Goal: Navigation & Orientation: Find specific page/section

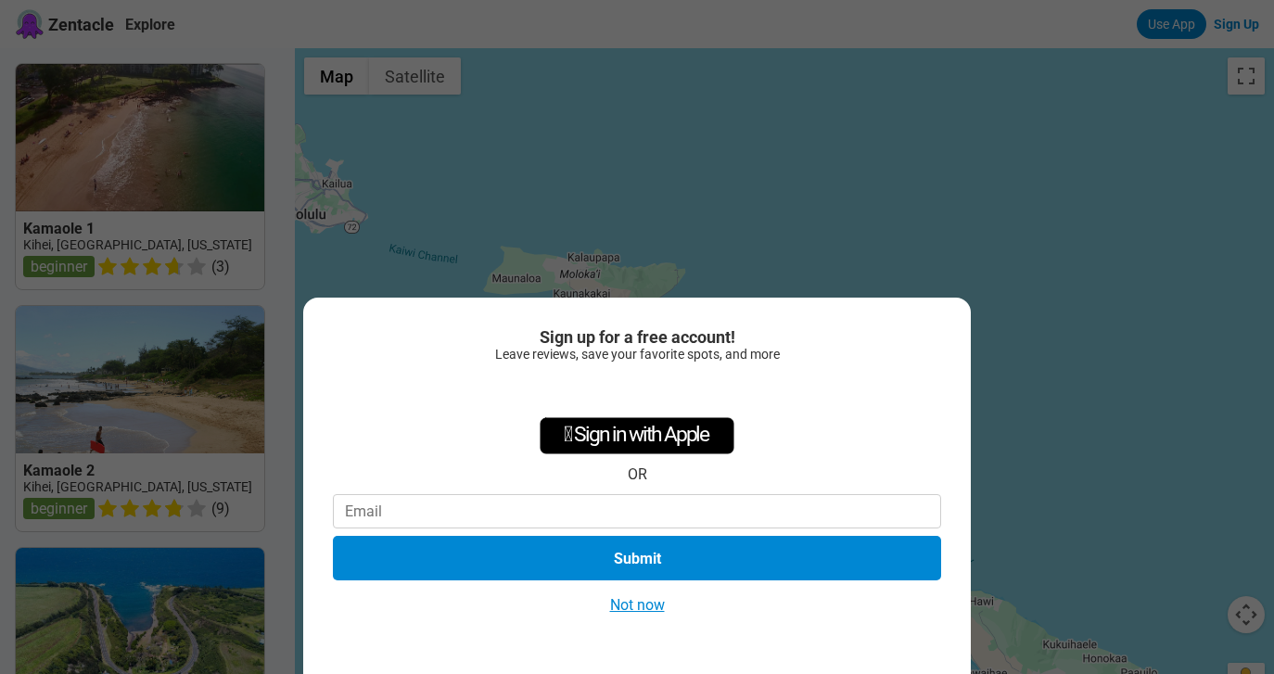
click at [891, 209] on div "Sign up for a free account! Leave reviews, save your favorite spots, and more …" at bounding box center [637, 337] width 1274 height 674
click at [193, 97] on div "Sign up for a free account! Leave reviews, save your favorite spots, and more …" at bounding box center [637, 337] width 1274 height 674
click at [642, 606] on button "Not now" at bounding box center [637, 604] width 66 height 19
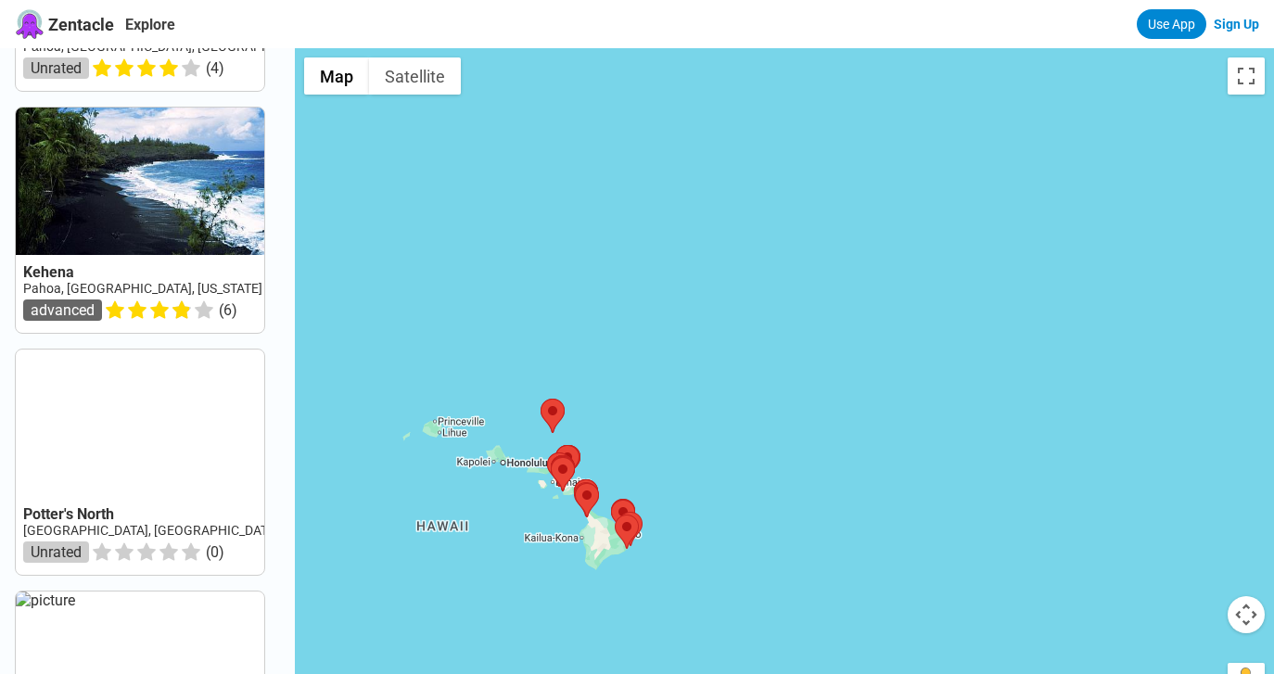
scroll to position [684, 0]
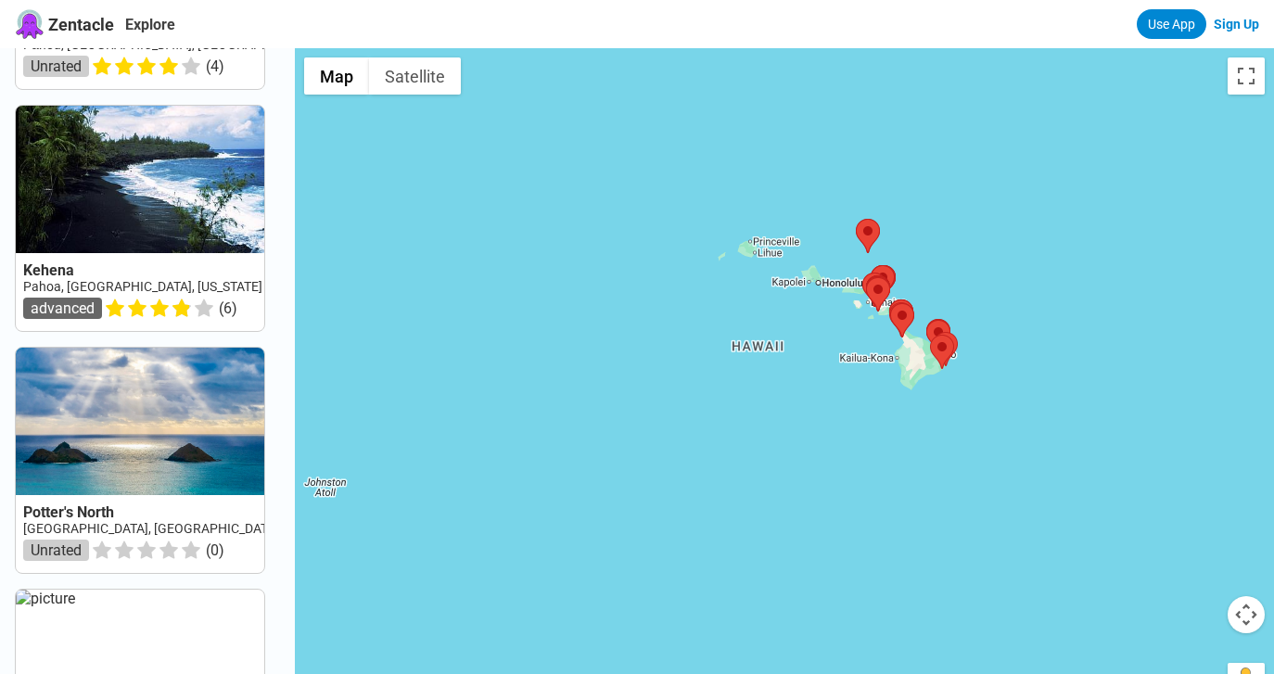
drag, startPoint x: 506, startPoint y: 526, endPoint x: 796, endPoint y: 379, distance: 325.1
click at [796, 379] on div at bounding box center [784, 385] width 979 height 674
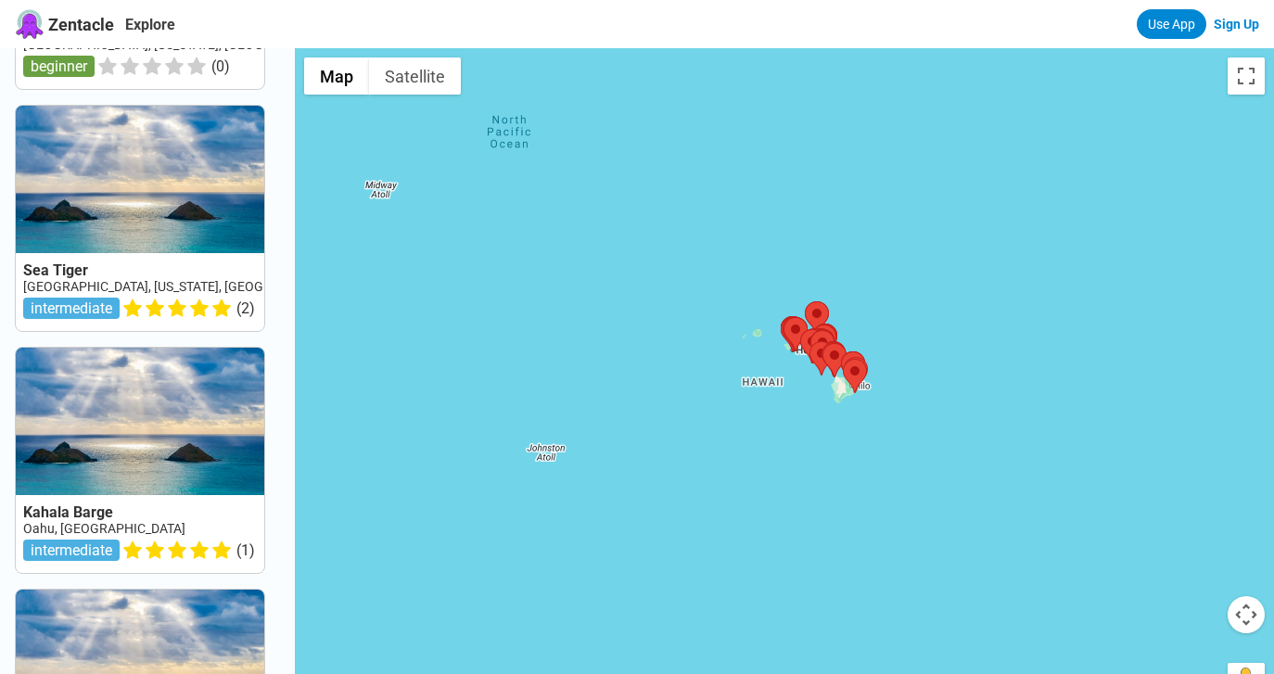
scroll to position [199, 0]
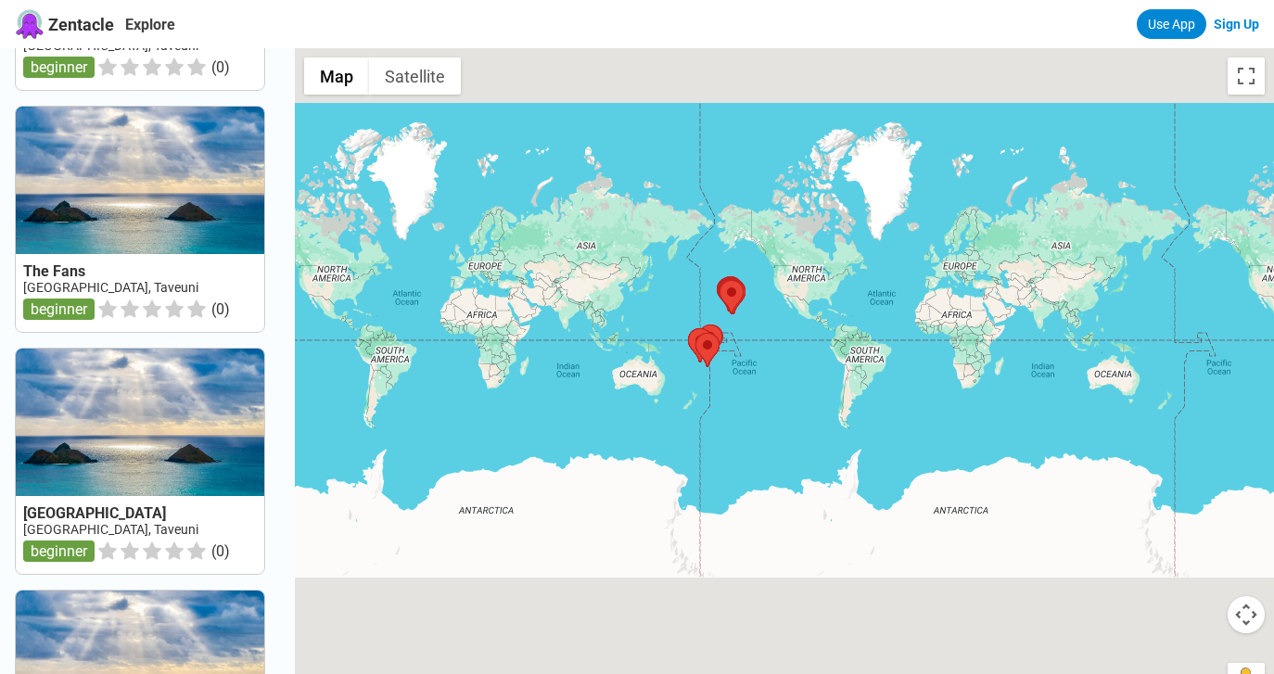
drag, startPoint x: 925, startPoint y: 130, endPoint x: 1224, endPoint y: 286, distance: 337.1
click at [1224, 286] on div at bounding box center [784, 385] width 979 height 674
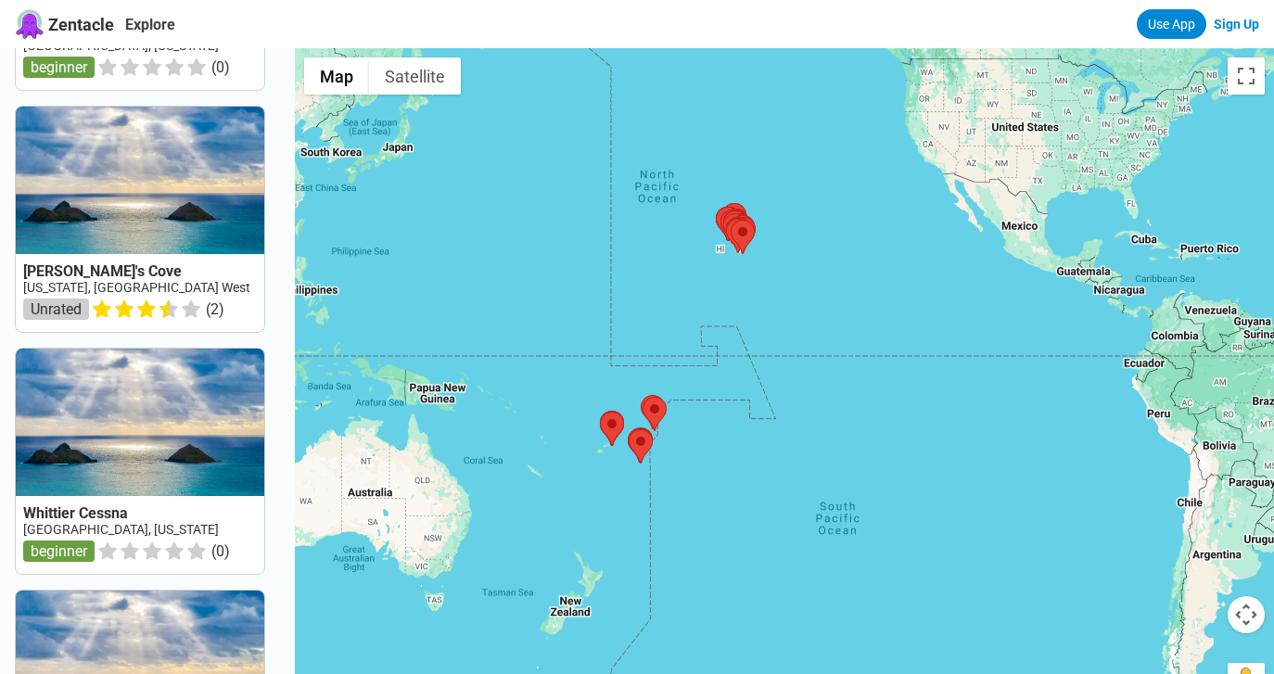
drag, startPoint x: 566, startPoint y: 350, endPoint x: 952, endPoint y: 164, distance: 429.2
click at [956, 165] on div at bounding box center [784, 385] width 979 height 674
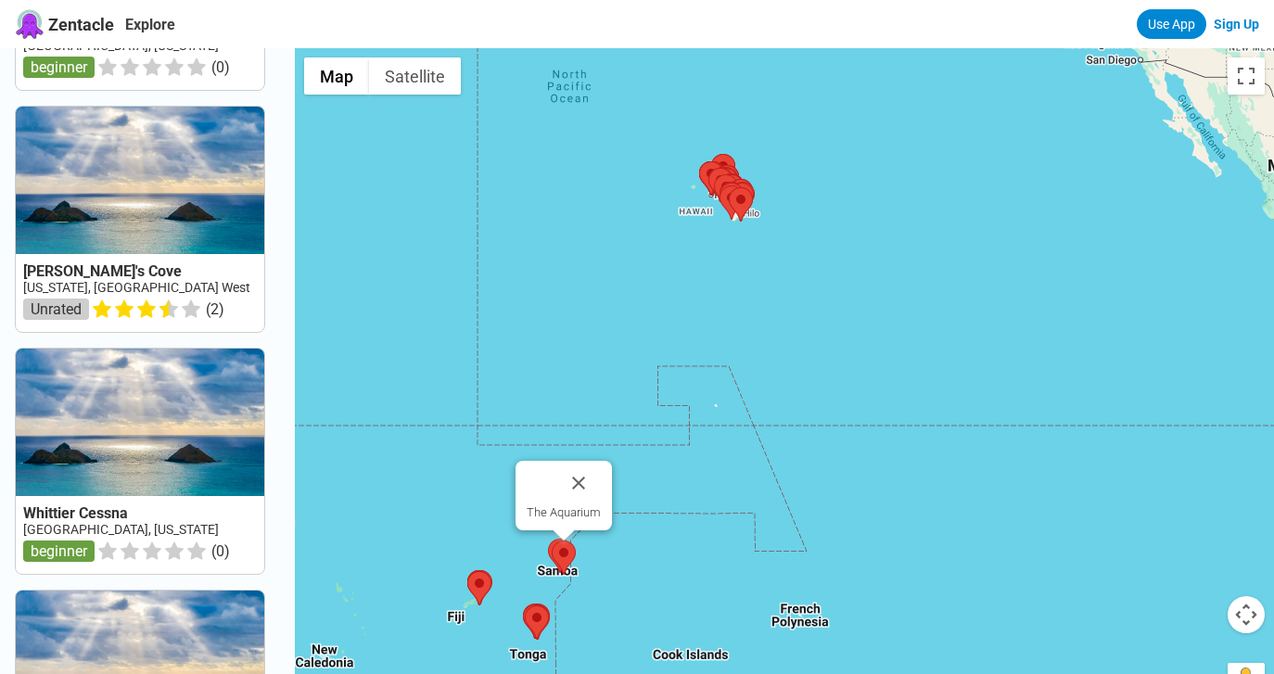
click at [552, 540] on area at bounding box center [552, 540] width 0 height 0
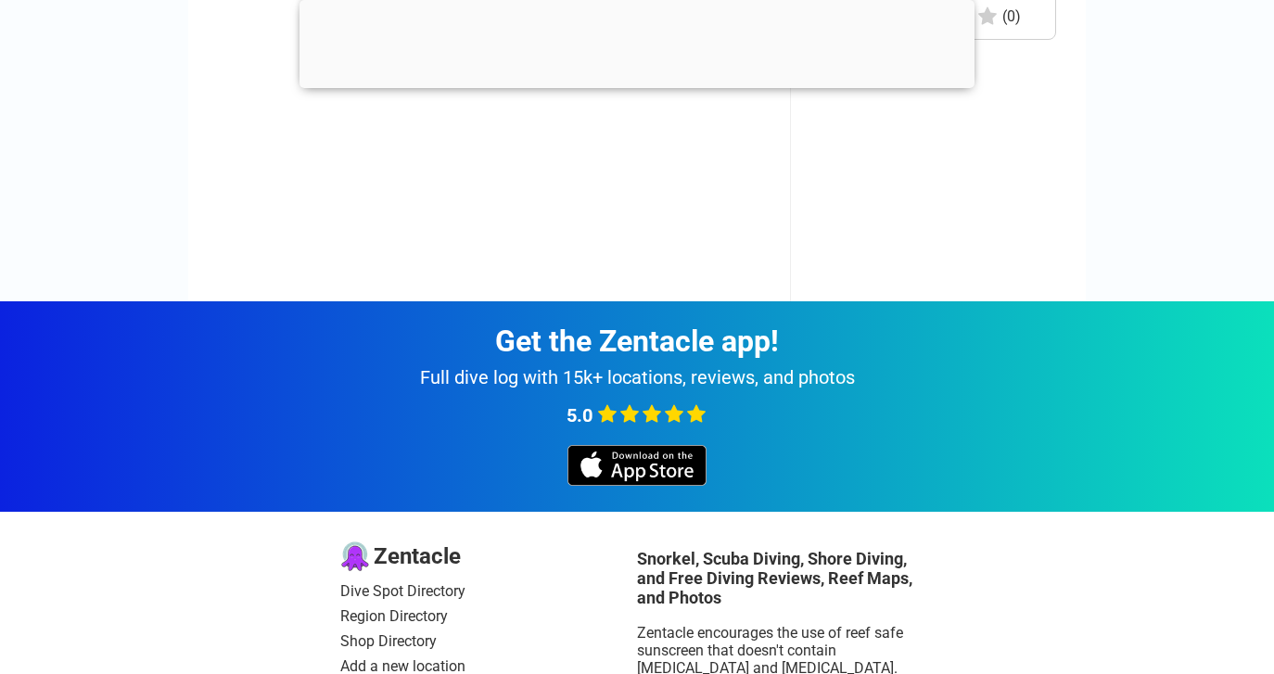
scroll to position [3583, 0]
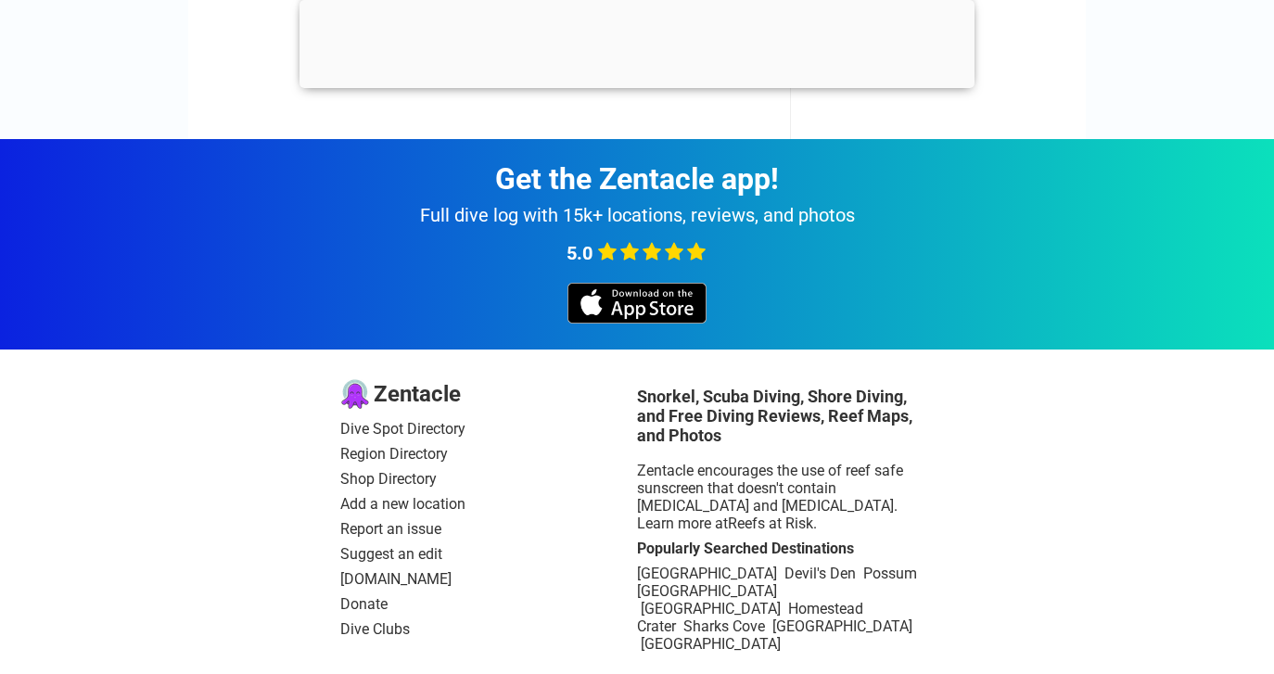
click at [372, 632] on link "Dive Clubs" at bounding box center [488, 629] width 297 height 18
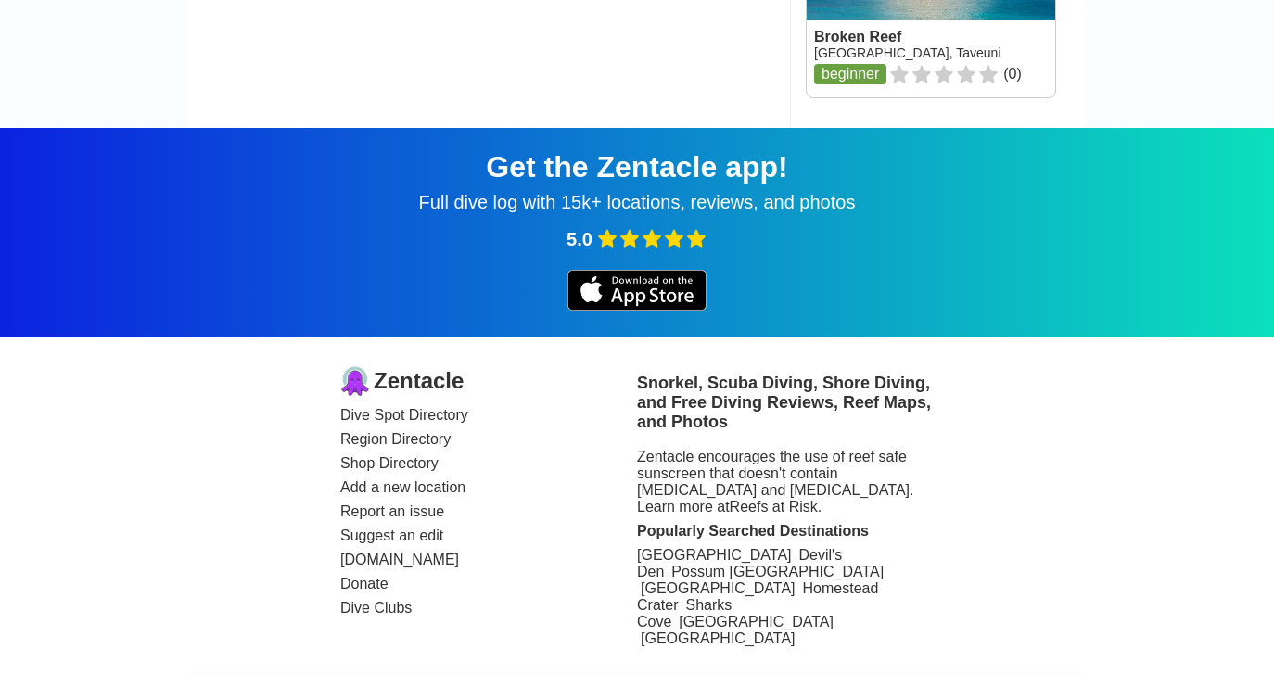
scroll to position [3240, 0]
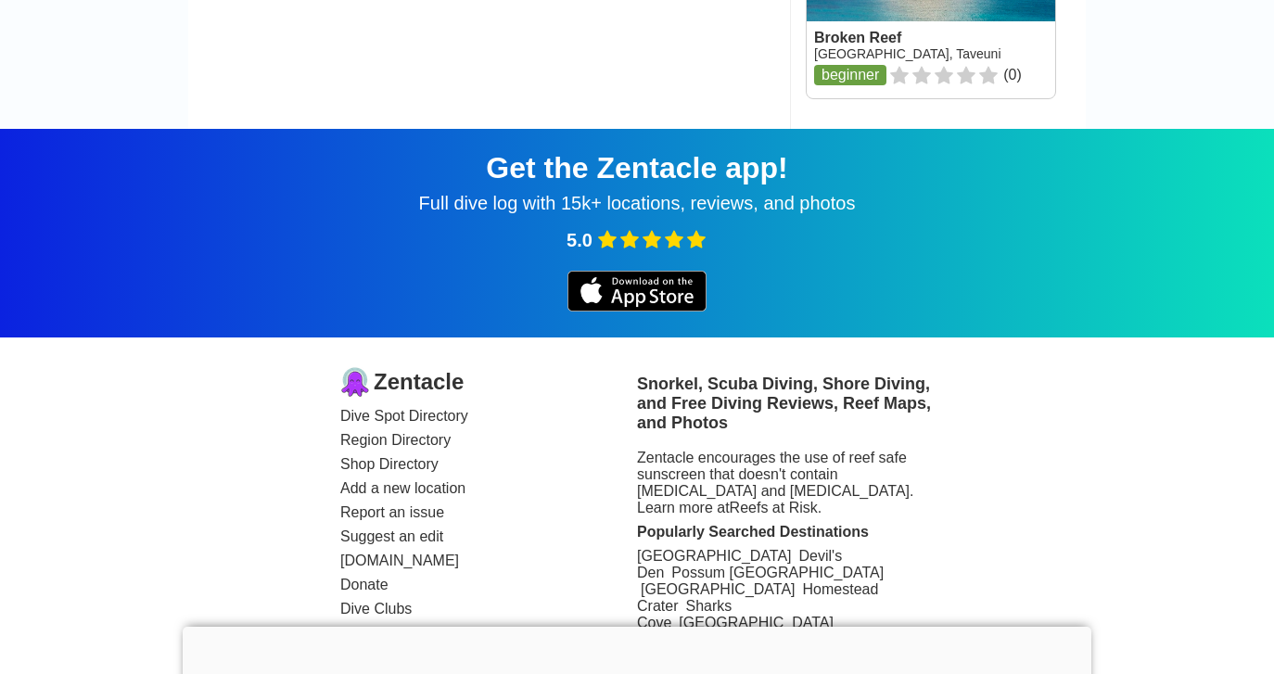
click at [384, 569] on link "[DOMAIN_NAME]" at bounding box center [488, 561] width 297 height 17
